Goal: Task Accomplishment & Management: Manage account settings

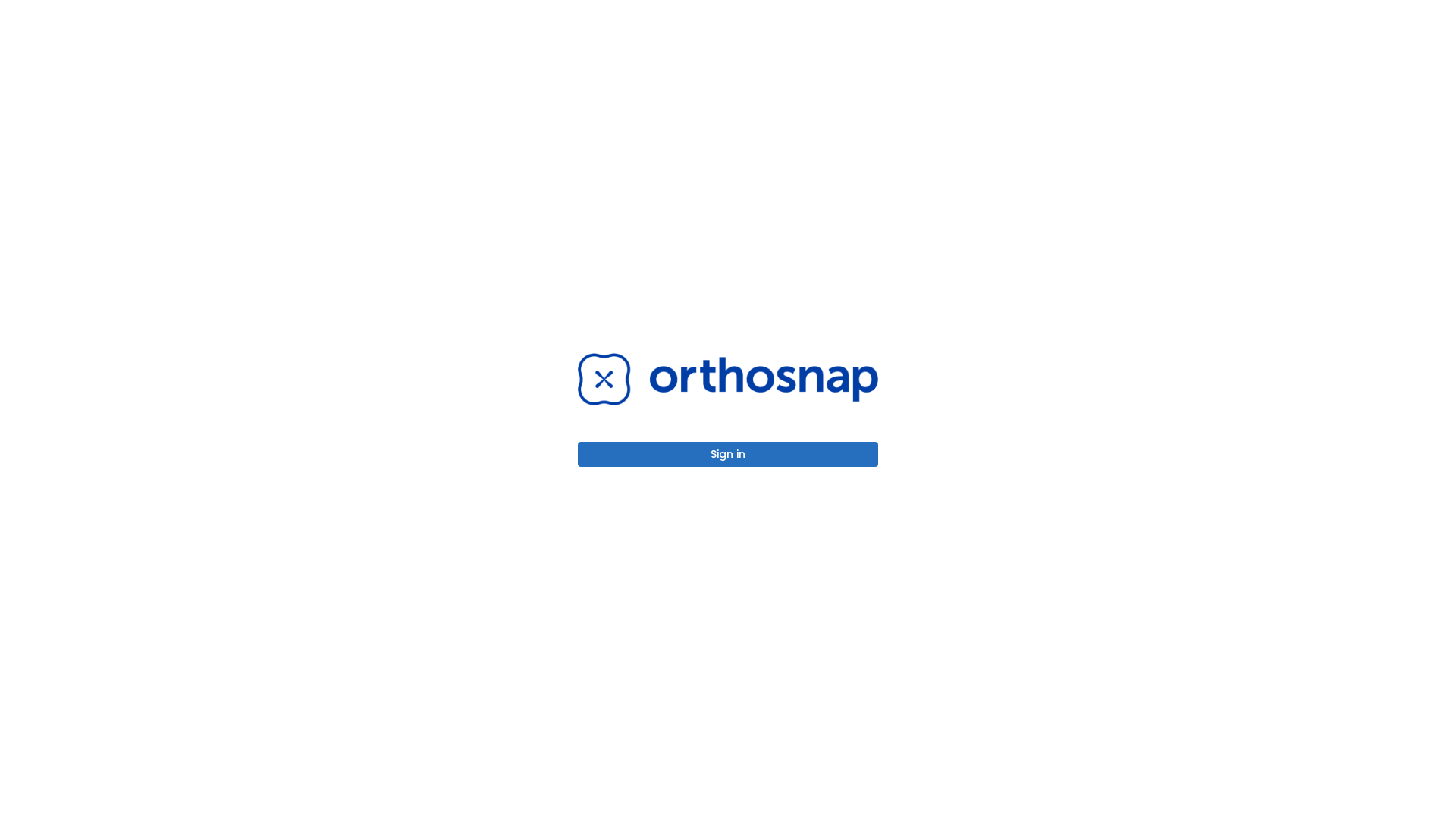
click at [728, 454] on button "Sign in" at bounding box center [728, 454] width 301 height 25
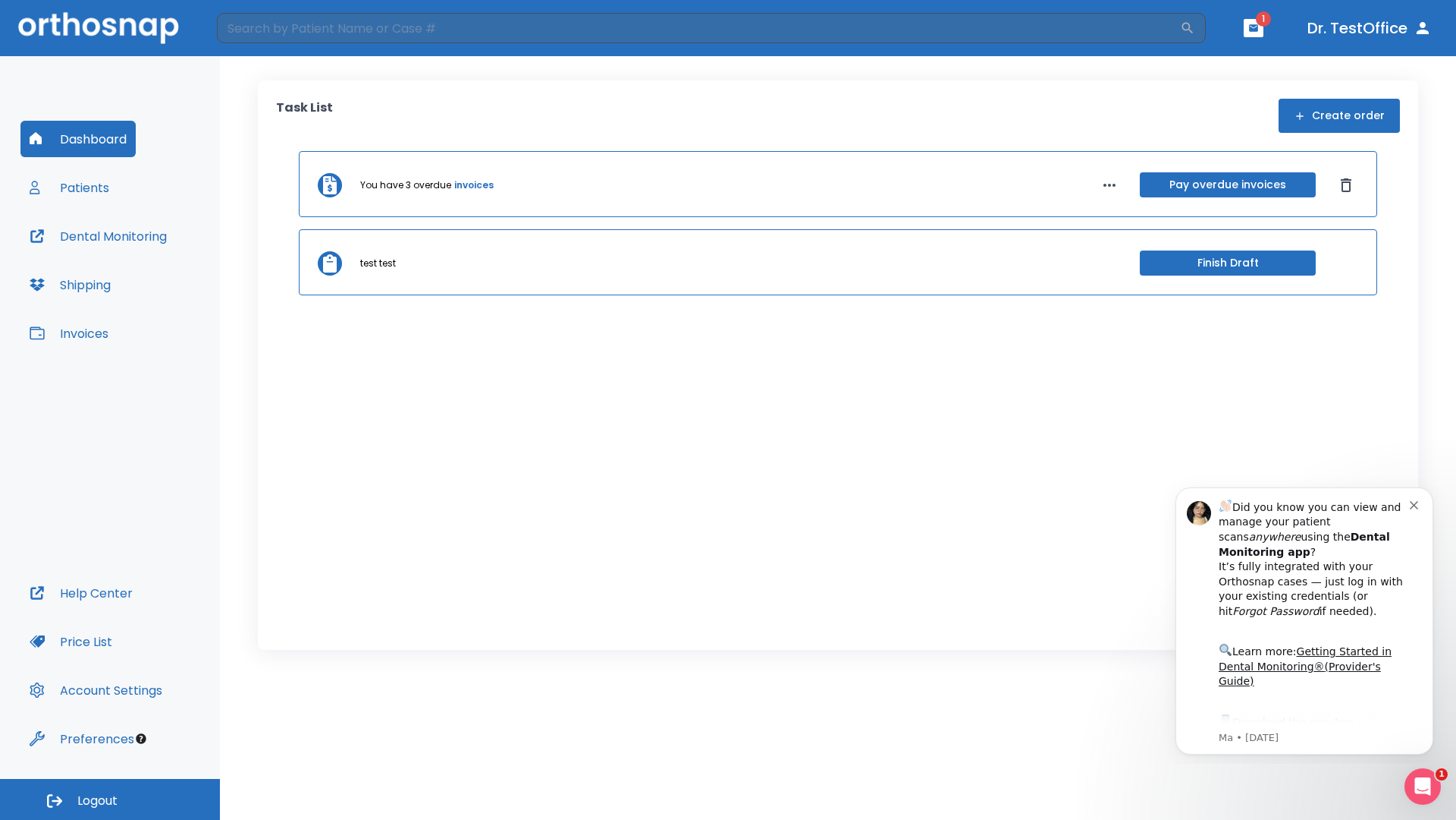
click at [110, 800] on span "Logout" at bounding box center [97, 800] width 40 height 17
